Goal: Task Accomplishment & Management: Use online tool/utility

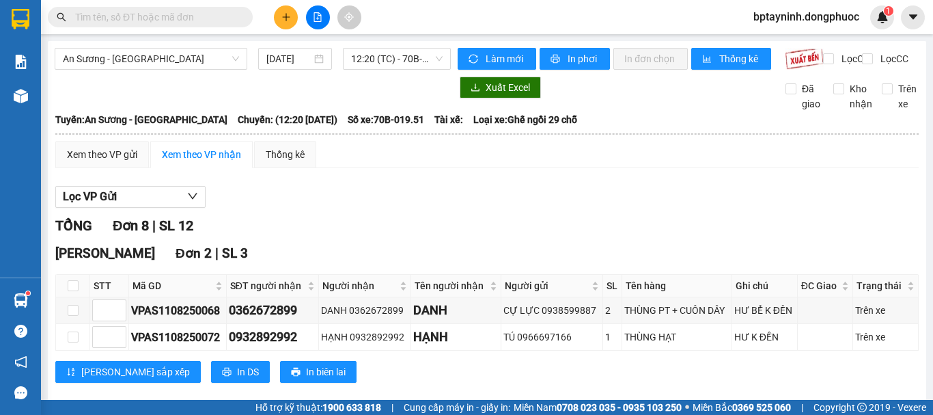
scroll to position [227, 0]
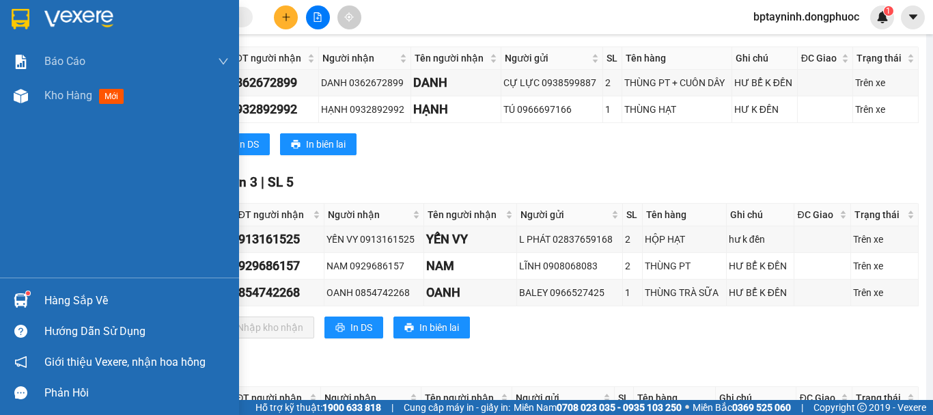
drag, startPoint x: 16, startPoint y: 307, endPoint x: 40, endPoint y: 300, distance: 25.5
click at [18, 307] on img at bounding box center [21, 300] width 14 height 14
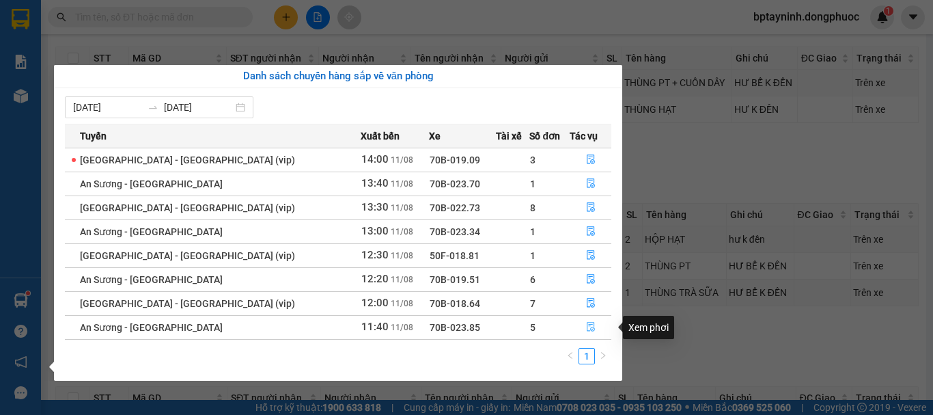
click at [586, 325] on icon "file-done" at bounding box center [591, 327] width 10 height 10
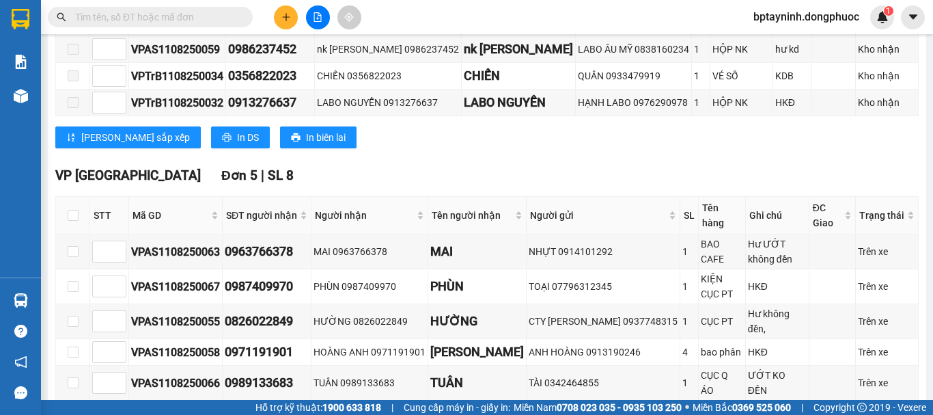
scroll to position [459, 0]
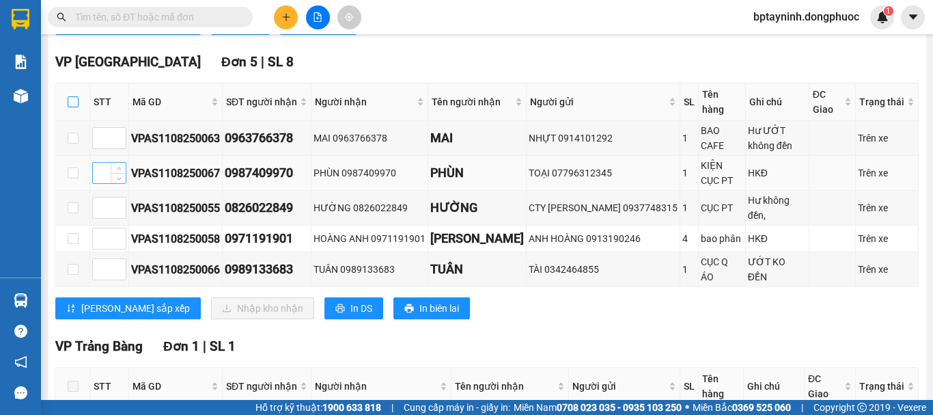
click at [74, 107] on input "checkbox" at bounding box center [73, 101] width 11 height 11
checkbox input "true"
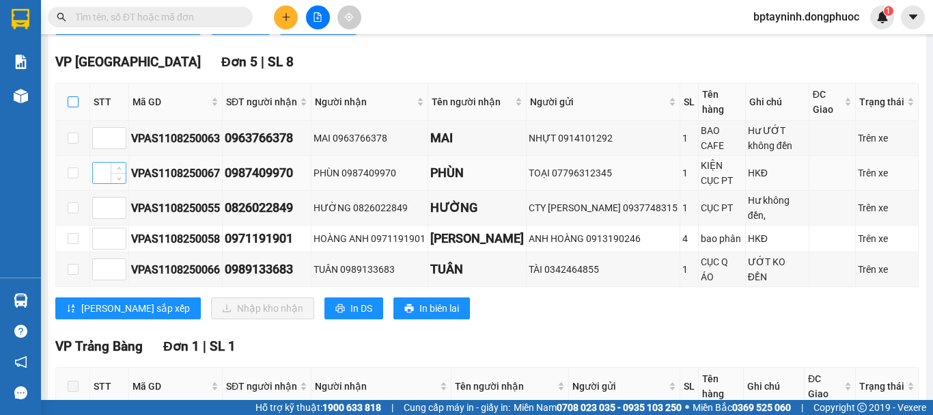
checkbox input "true"
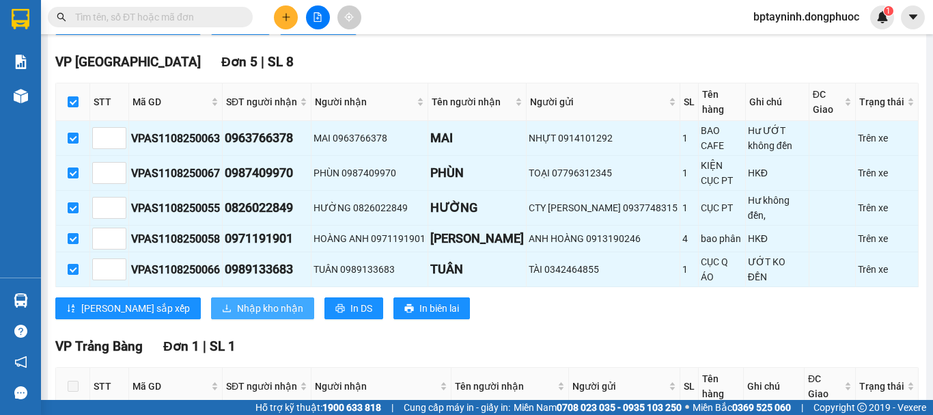
click at [237, 313] on span "Nhập kho nhận" at bounding box center [270, 308] width 66 height 15
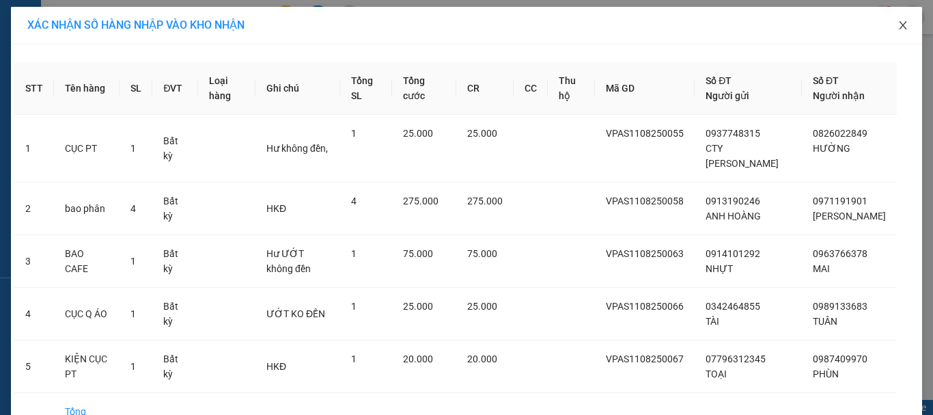
click at [901, 25] on icon "close" at bounding box center [903, 25] width 11 height 11
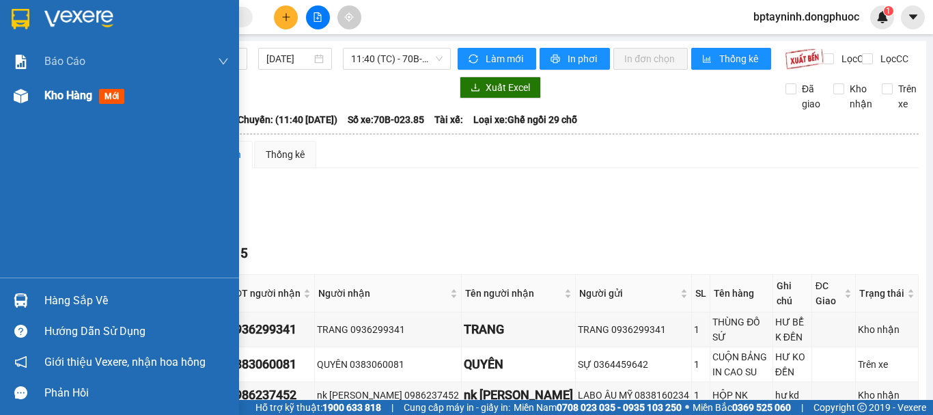
click at [92, 89] on span "Kho hàng" at bounding box center [68, 95] width 48 height 13
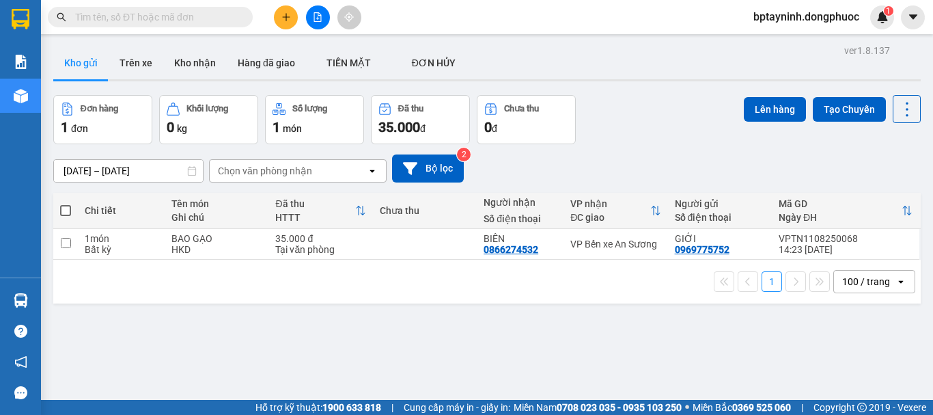
click at [143, 22] on input "text" at bounding box center [155, 17] width 161 height 15
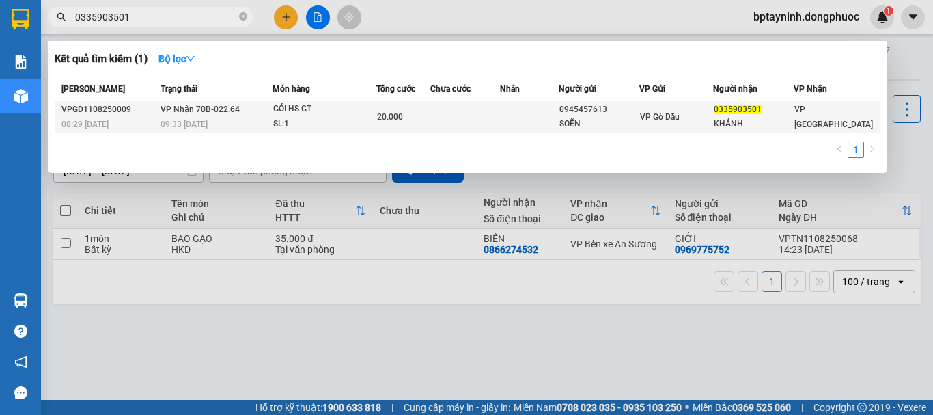
type input "0335903501"
click at [340, 118] on div "SL: 1" at bounding box center [324, 124] width 102 height 15
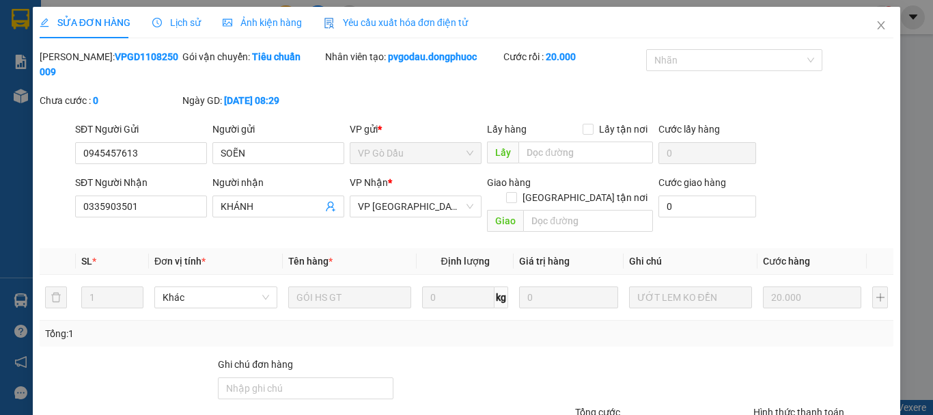
type input "0945457613"
type input "SOẼN"
type input "0335903501"
type input "KHÁNH"
type input "20.000"
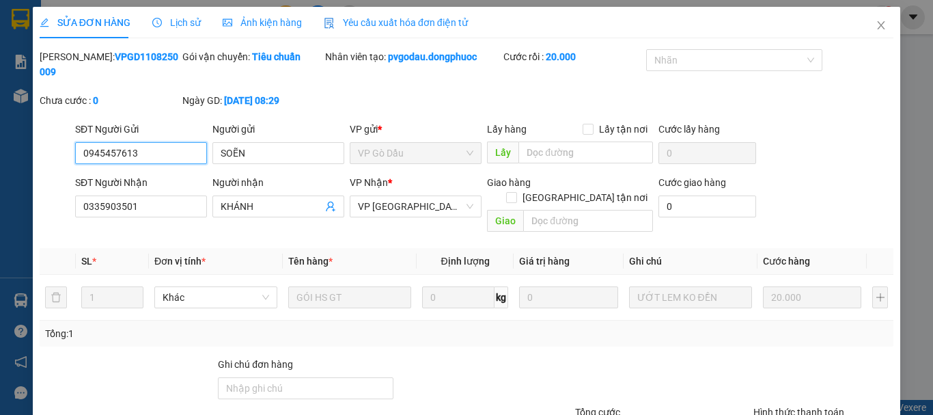
scroll to position [94, 0]
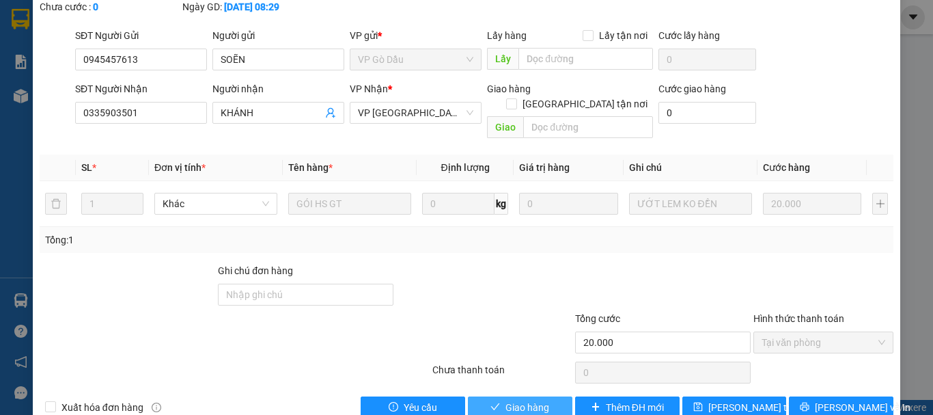
click at [521, 400] on span "Giao hàng" at bounding box center [527, 407] width 44 height 15
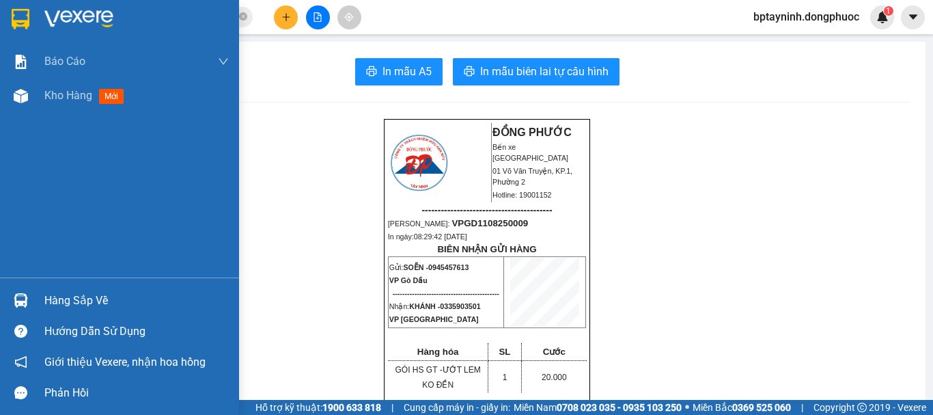
click at [129, 304] on div "Hàng sắp về" at bounding box center [136, 300] width 184 height 20
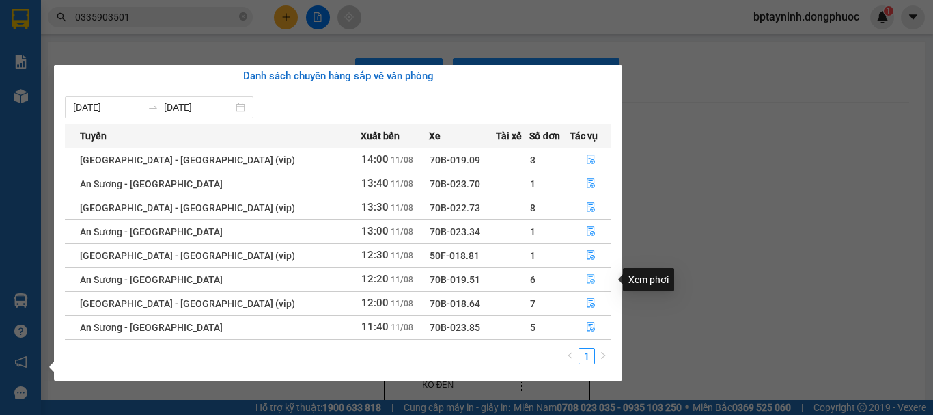
click at [587, 283] on icon "file-done" at bounding box center [591, 280] width 8 height 10
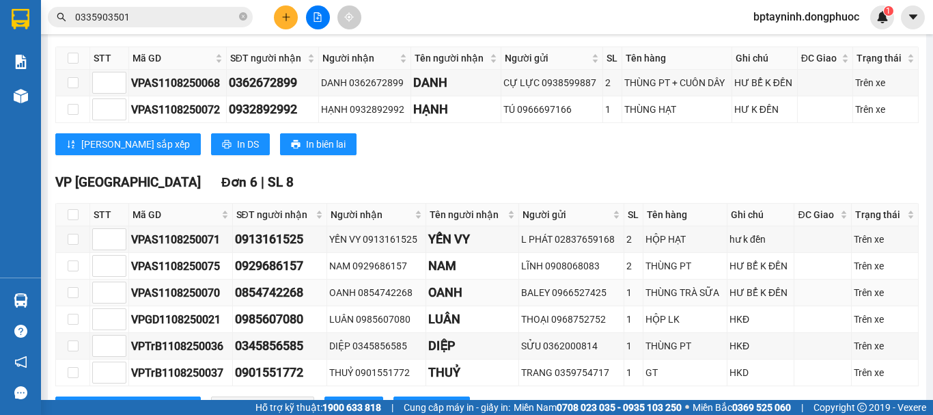
scroll to position [342, 0]
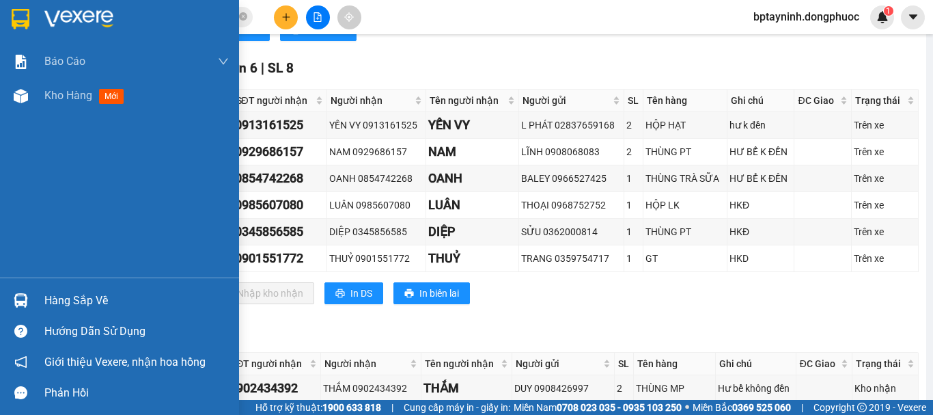
click at [21, 296] on img at bounding box center [21, 300] width 14 height 14
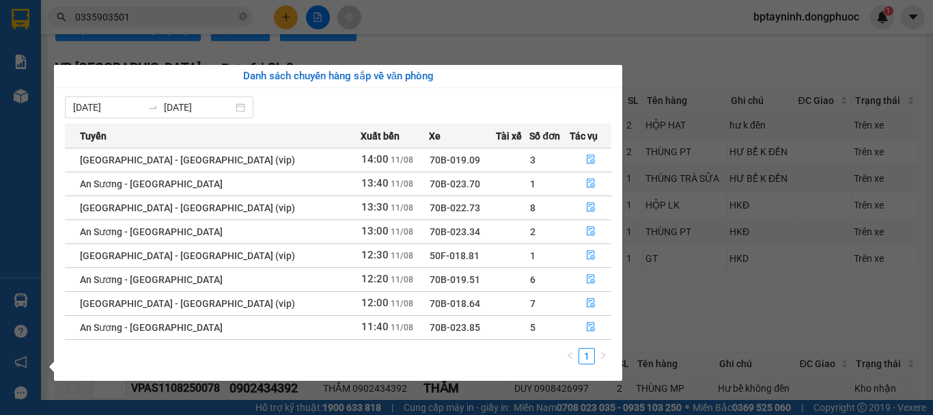
click at [450, 44] on section "Kết quả tìm kiếm ( 1 ) Bộ lọc Mã ĐH Trạng thái Món hàng Tổng cước Chưa cước Nhã…" at bounding box center [466, 207] width 933 height 415
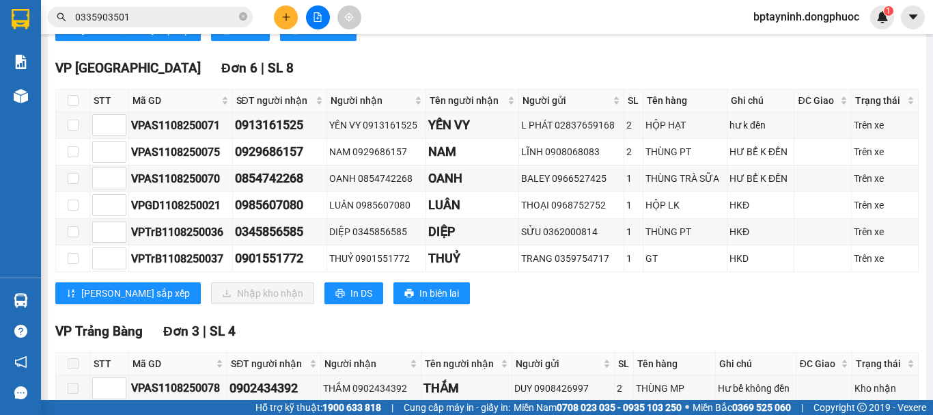
click at [329, 19] on button at bounding box center [318, 17] width 24 height 24
click at [314, 12] on icon "file-add" at bounding box center [318, 17] width 8 height 10
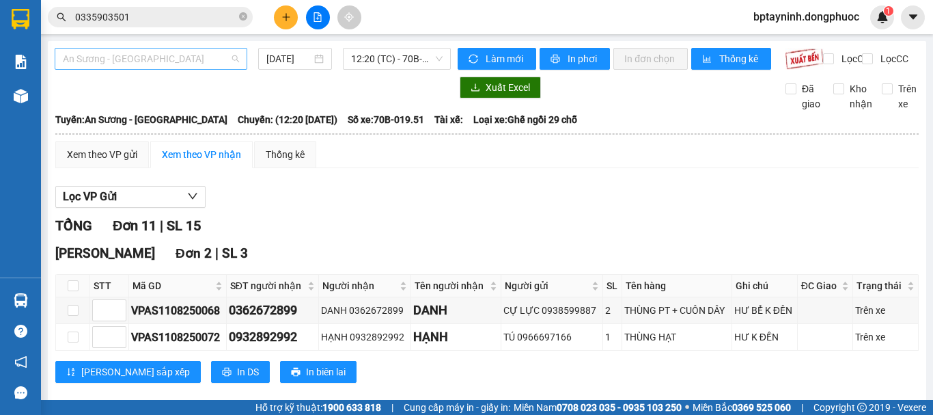
click at [198, 61] on span "An Sương - [GEOGRAPHIC_DATA]" at bounding box center [151, 58] width 176 height 20
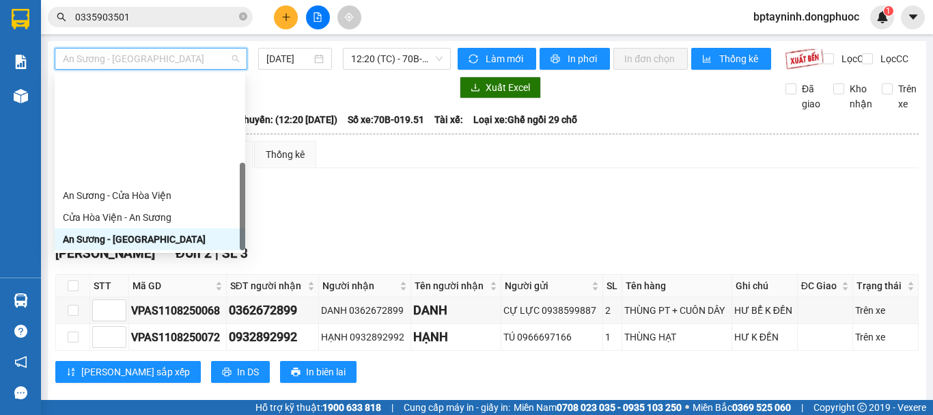
scroll to position [197, 0]
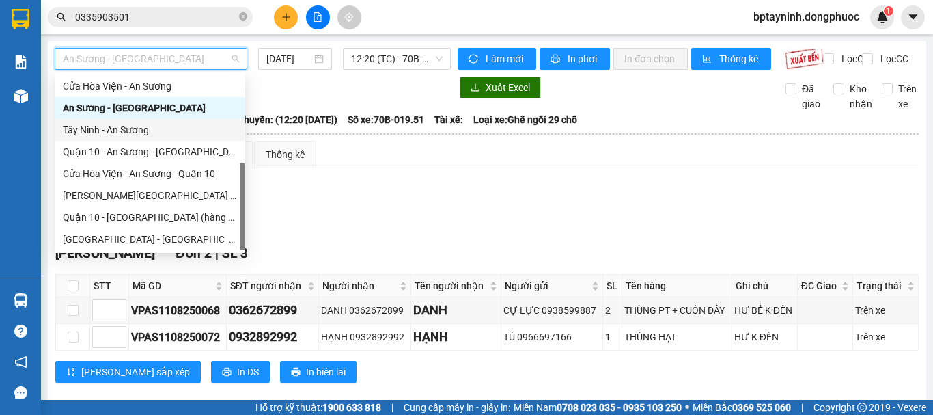
click at [160, 121] on div "Tây Ninh - An Sương" at bounding box center [150, 130] width 191 height 22
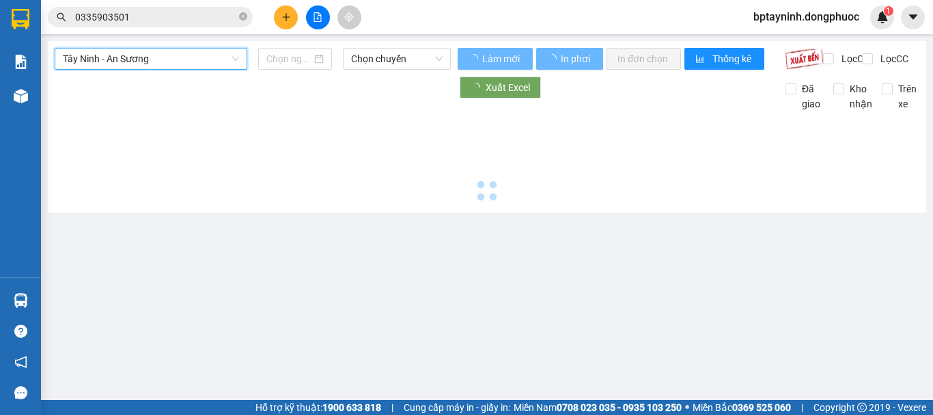
type input "[DATE]"
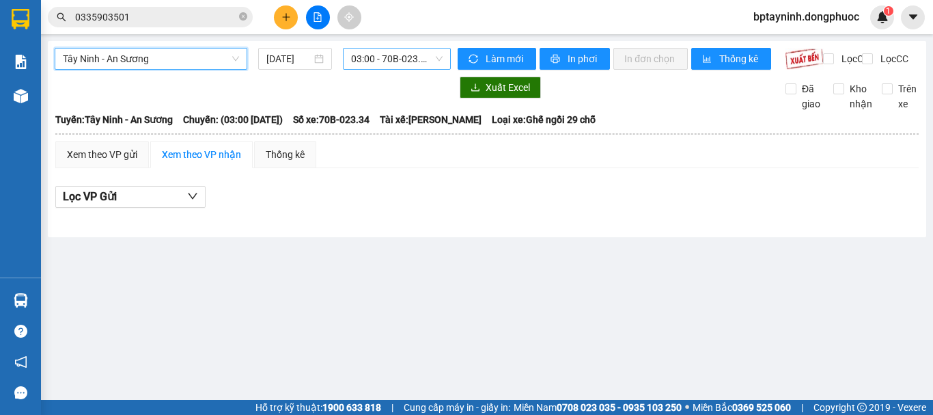
click at [372, 64] on span "03:00 - 70B-023.34" at bounding box center [397, 58] width 92 height 20
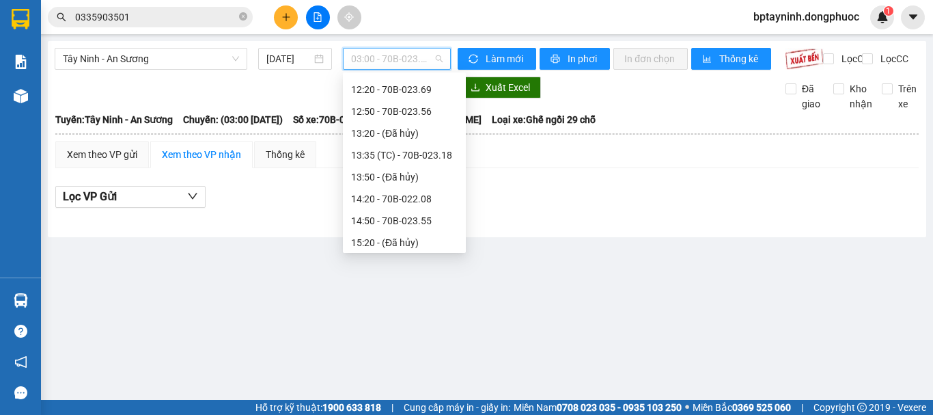
scroll to position [569, 0]
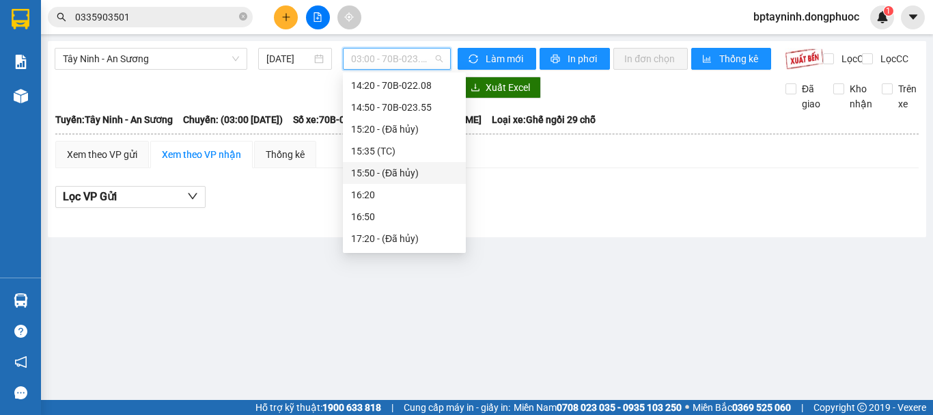
drag, startPoint x: 538, startPoint y: 210, endPoint x: 487, endPoint y: 184, distance: 57.1
click at [538, 208] on div "Lọc VP Gửi" at bounding box center [486, 197] width 863 height 23
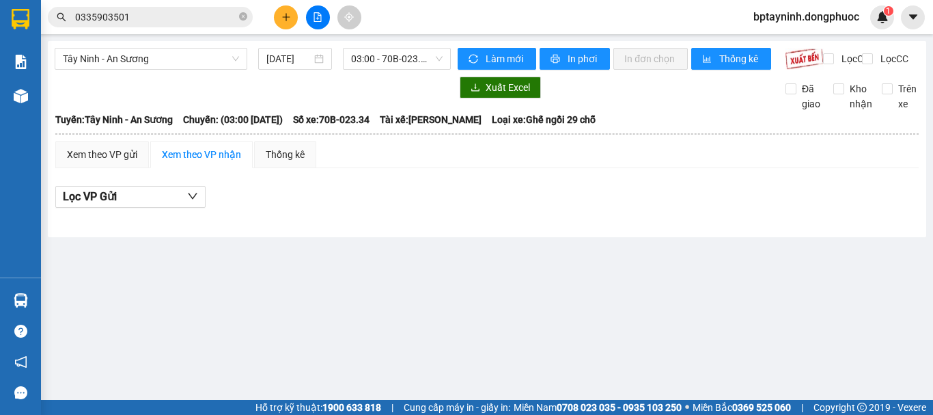
click at [348, 98] on div at bounding box center [253, 88] width 396 height 22
click at [511, 208] on div "Lọc VP Gửi" at bounding box center [486, 197] width 863 height 23
click at [485, 262] on main "Tây Ninh - An Sương [DATE] 03:00 - 70B-023.34 Làm mới In phơi In đơn chọn Thống…" at bounding box center [466, 200] width 933 height 400
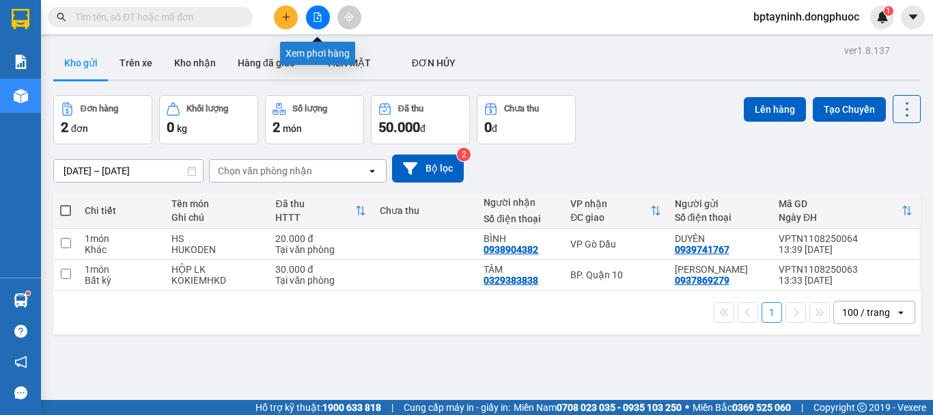
click at [318, 14] on icon "file-add" at bounding box center [318, 17] width 8 height 10
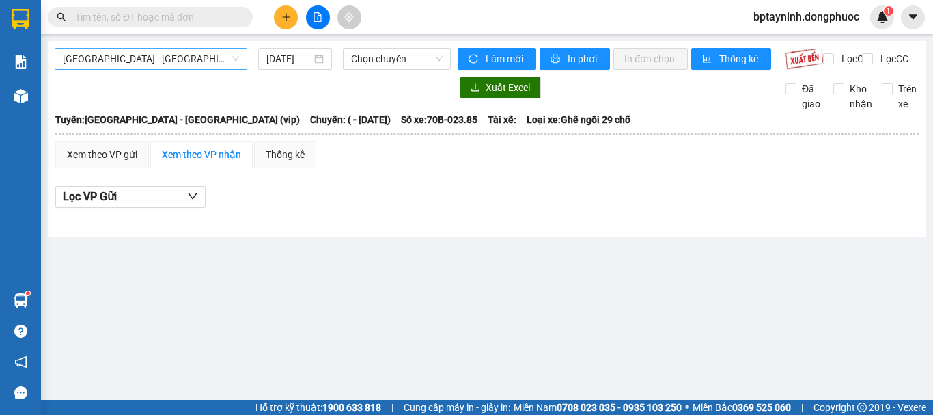
click at [195, 57] on span "[GEOGRAPHIC_DATA] - [GEOGRAPHIC_DATA] (vip)" at bounding box center [151, 58] width 176 height 20
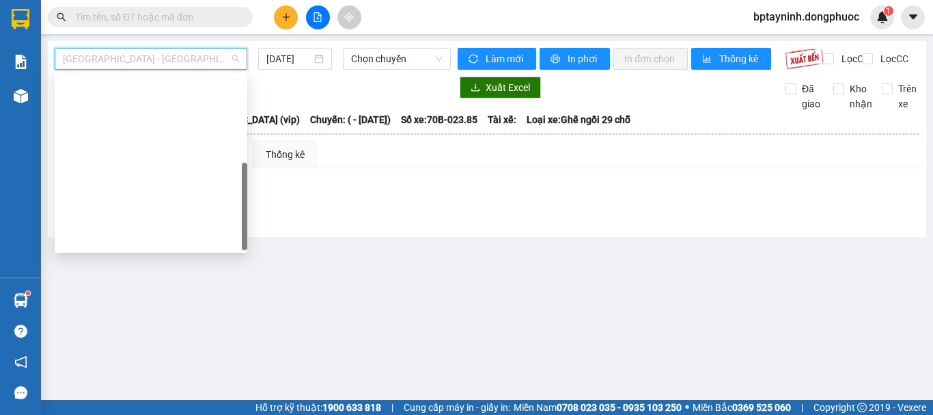
scroll to position [197, 0]
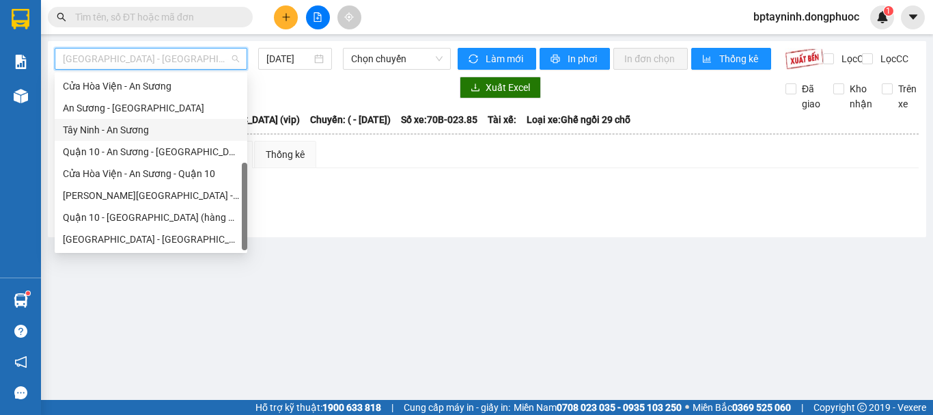
click at [158, 128] on div "Tây Ninh - An Sương" at bounding box center [151, 129] width 176 height 15
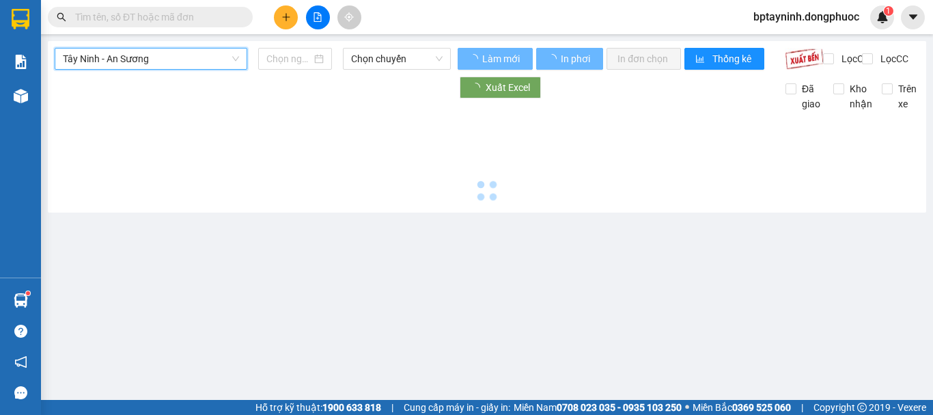
type input "[DATE]"
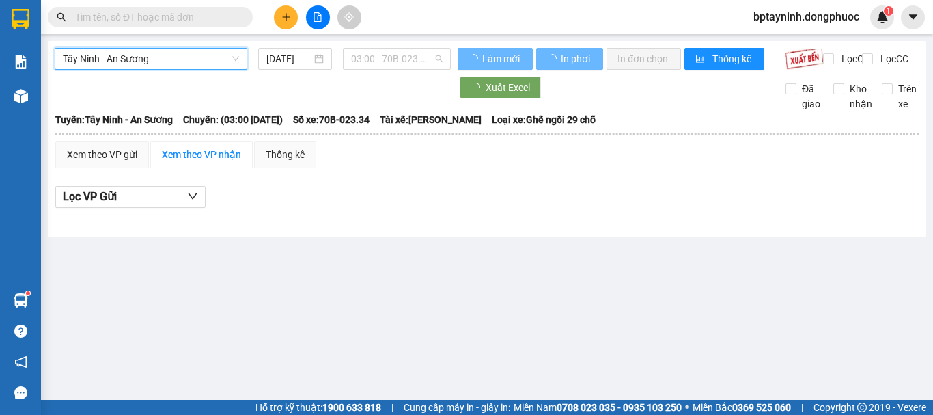
drag, startPoint x: 392, startPoint y: 68, endPoint x: 417, endPoint y: 125, distance: 62.4
click at [400, 66] on span "03:00 - 70B-023.34" at bounding box center [397, 58] width 92 height 20
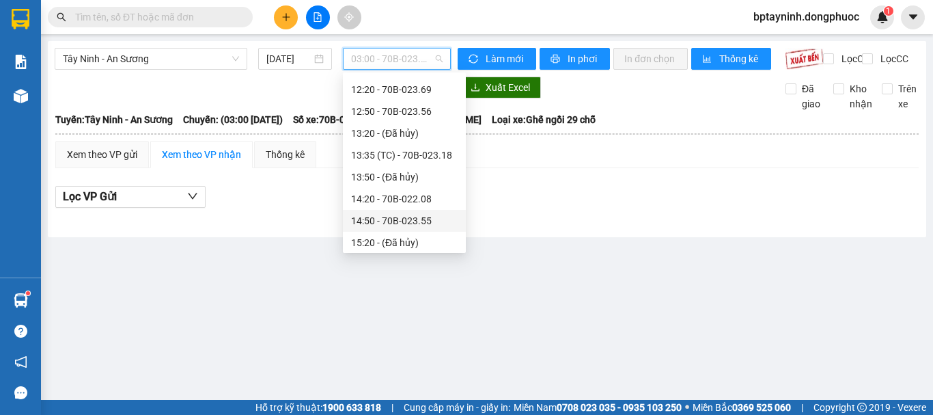
scroll to position [569, 0]
